Goal: Task Accomplishment & Management: Manage account settings

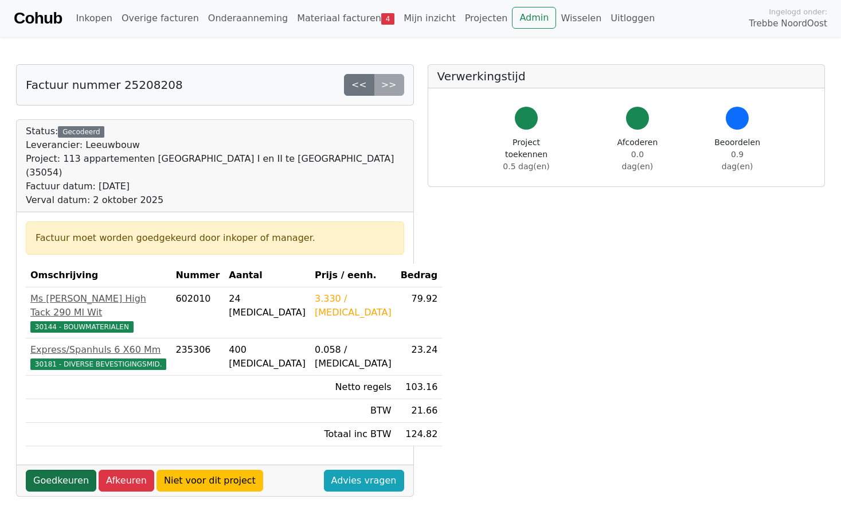
click at [53, 470] on link "Goedkeuren" at bounding box center [61, 481] width 71 height 22
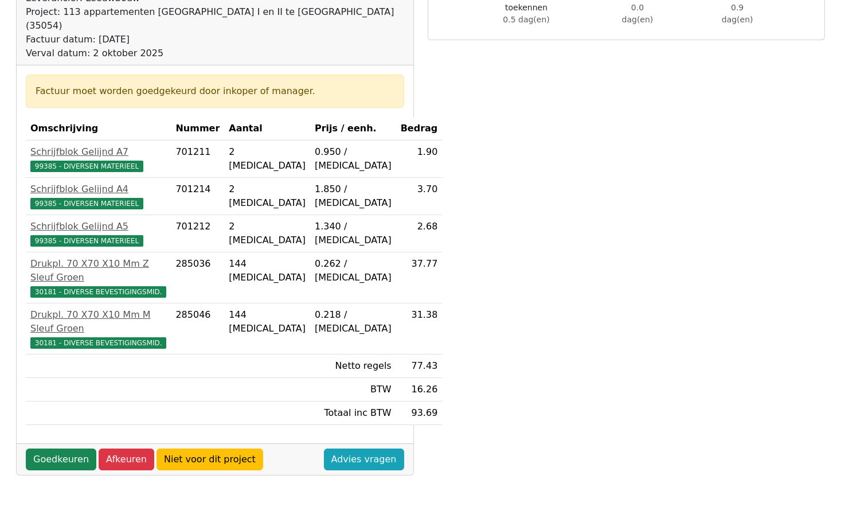
scroll to position [172, 0]
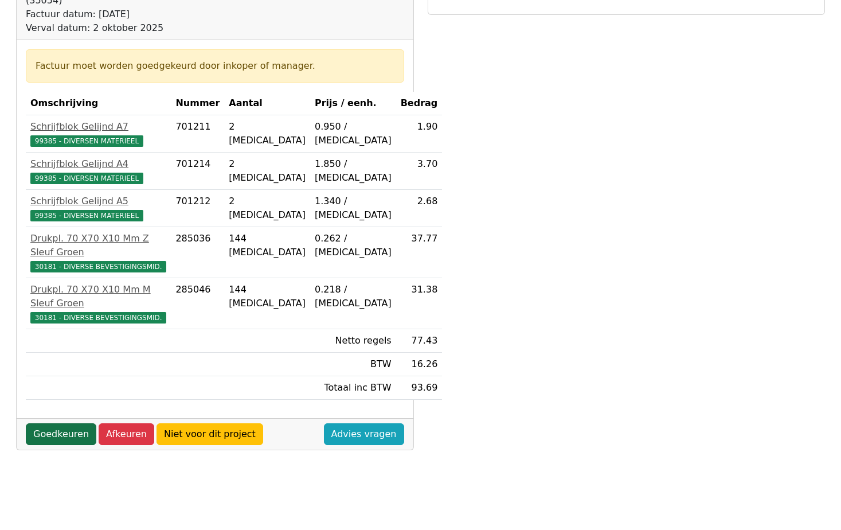
click at [69, 423] on link "Goedkeuren" at bounding box center [61, 434] width 71 height 22
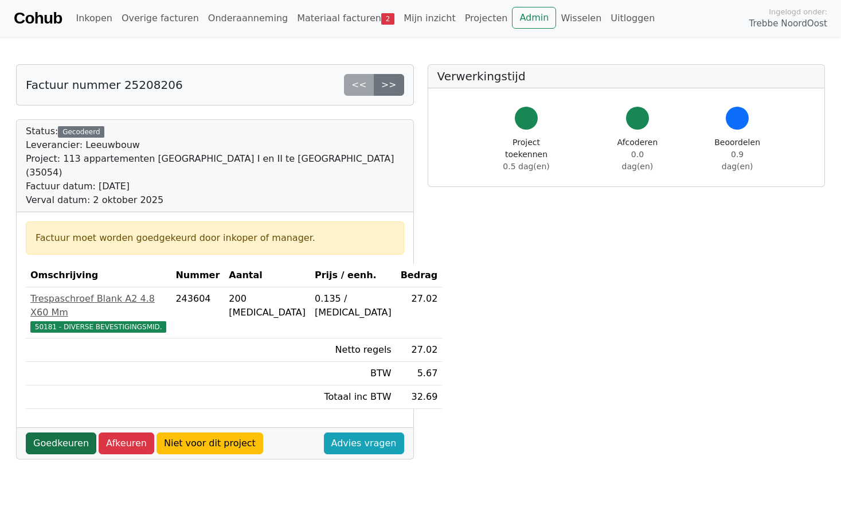
click at [49, 432] on link "Goedkeuren" at bounding box center [61, 443] width 71 height 22
